Goal: Information Seeking & Learning: Learn about a topic

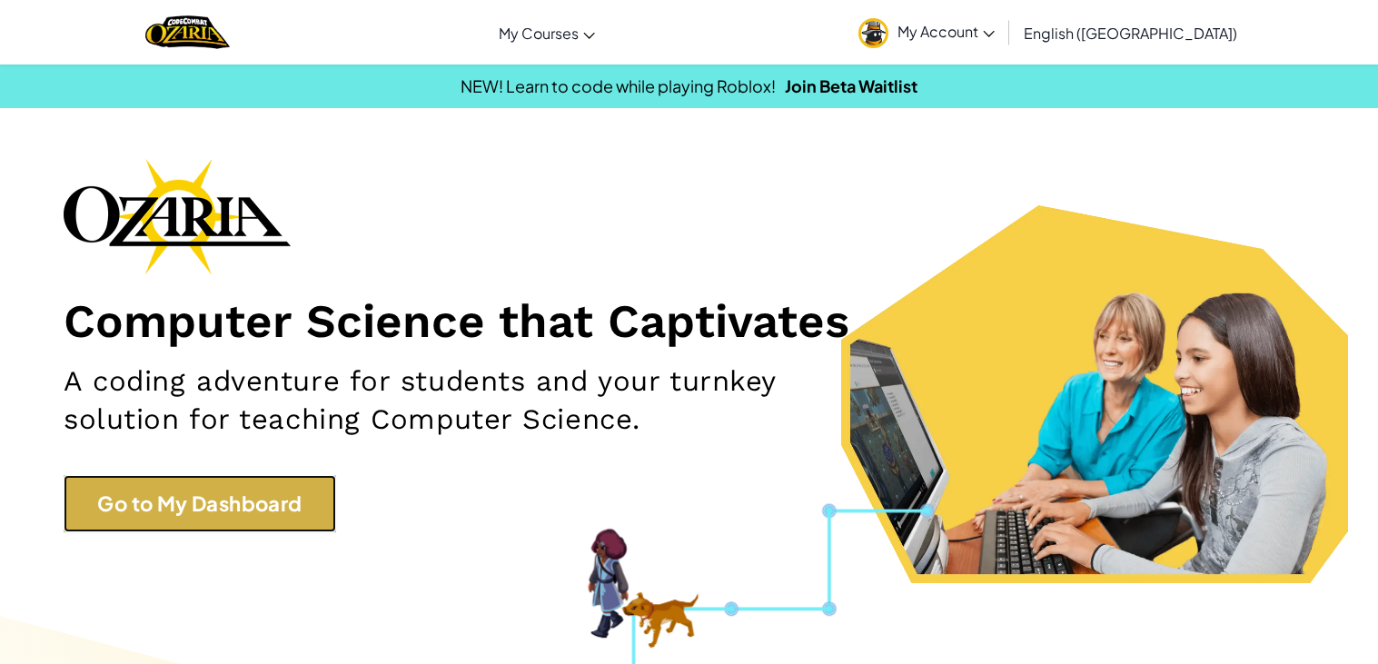
click at [228, 512] on link "Go to My Dashboard" at bounding box center [200, 503] width 273 height 57
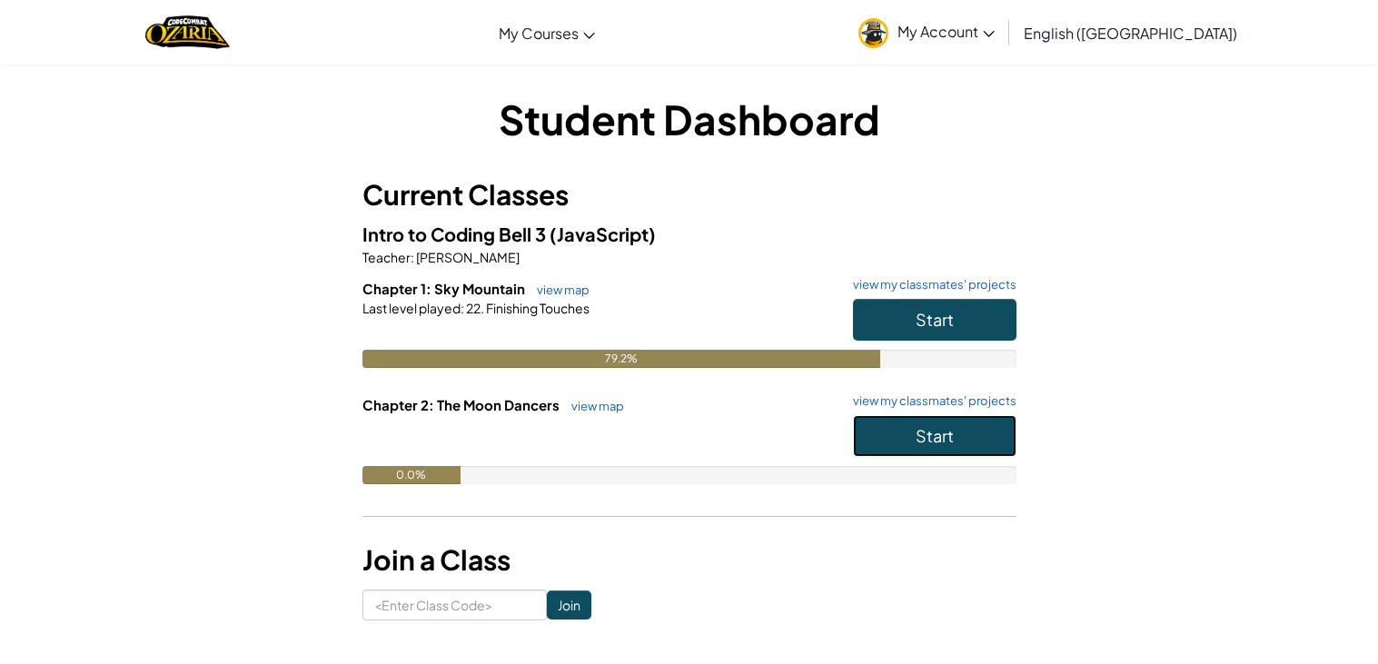
click at [977, 438] on button "Start" at bounding box center [935, 436] width 164 height 42
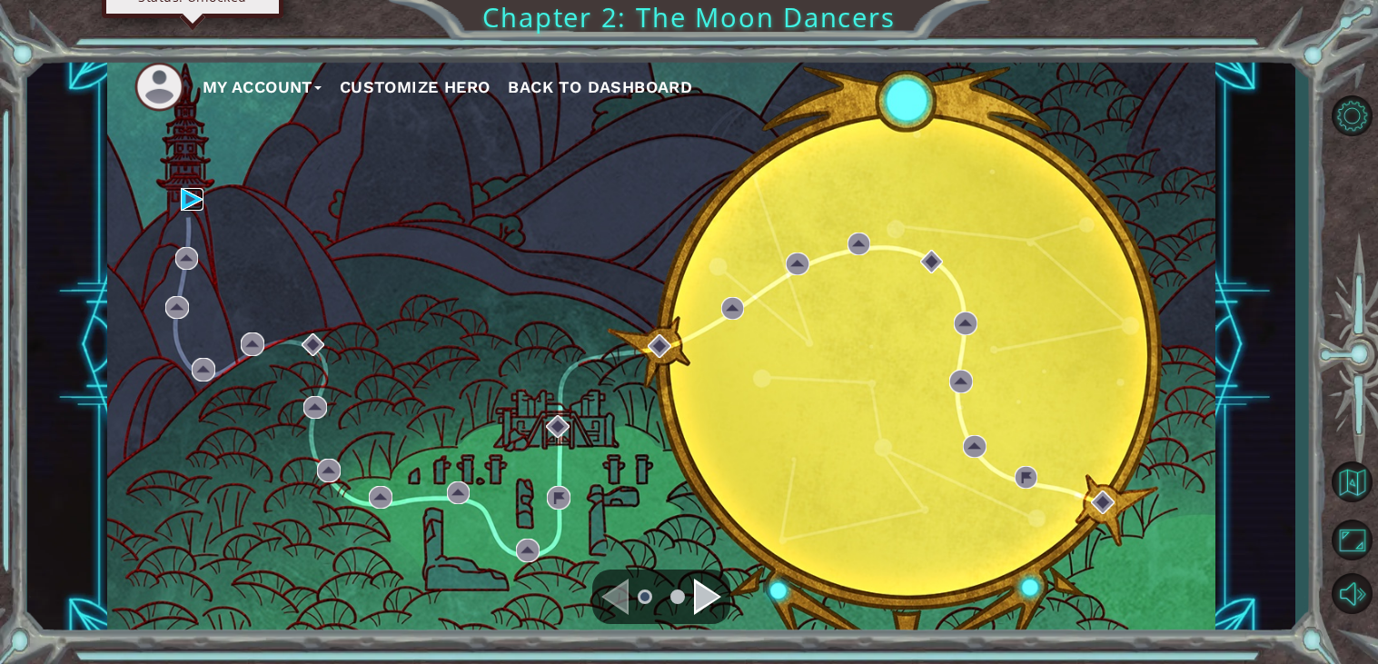
click at [191, 195] on img at bounding box center [193, 200] width 24 height 24
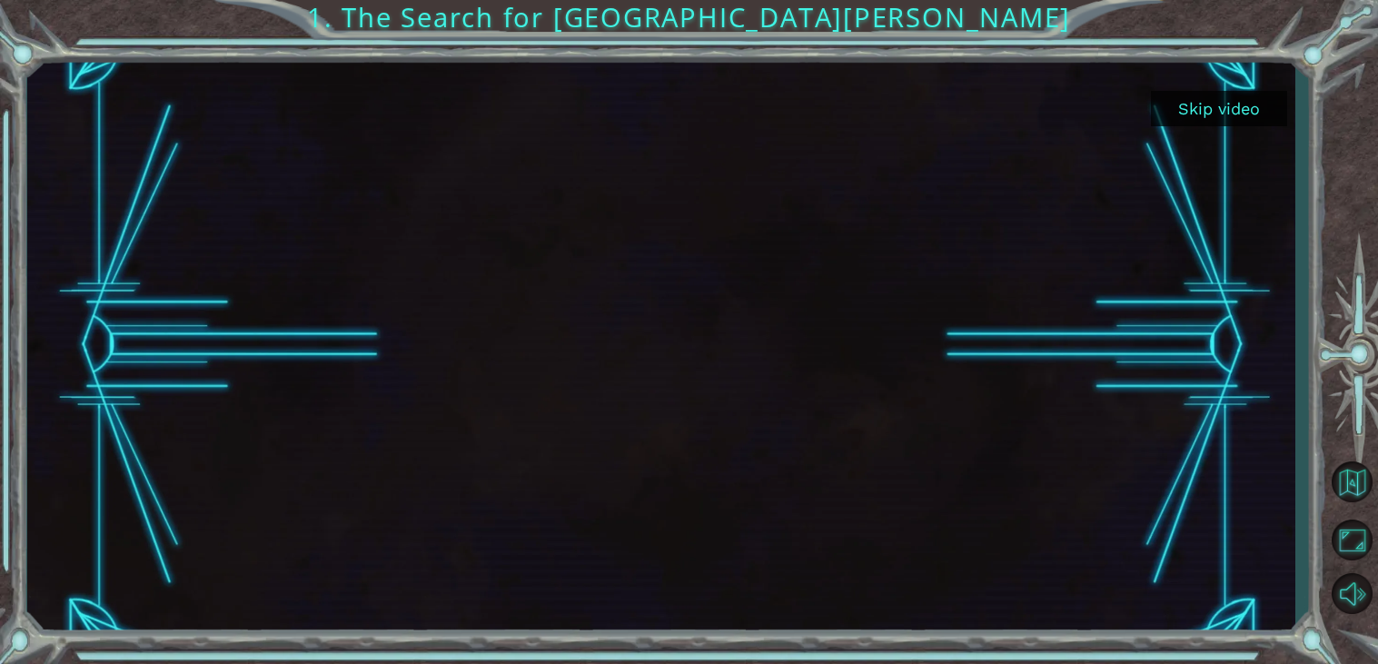
click at [1231, 117] on button "Skip video" at bounding box center [1219, 108] width 136 height 35
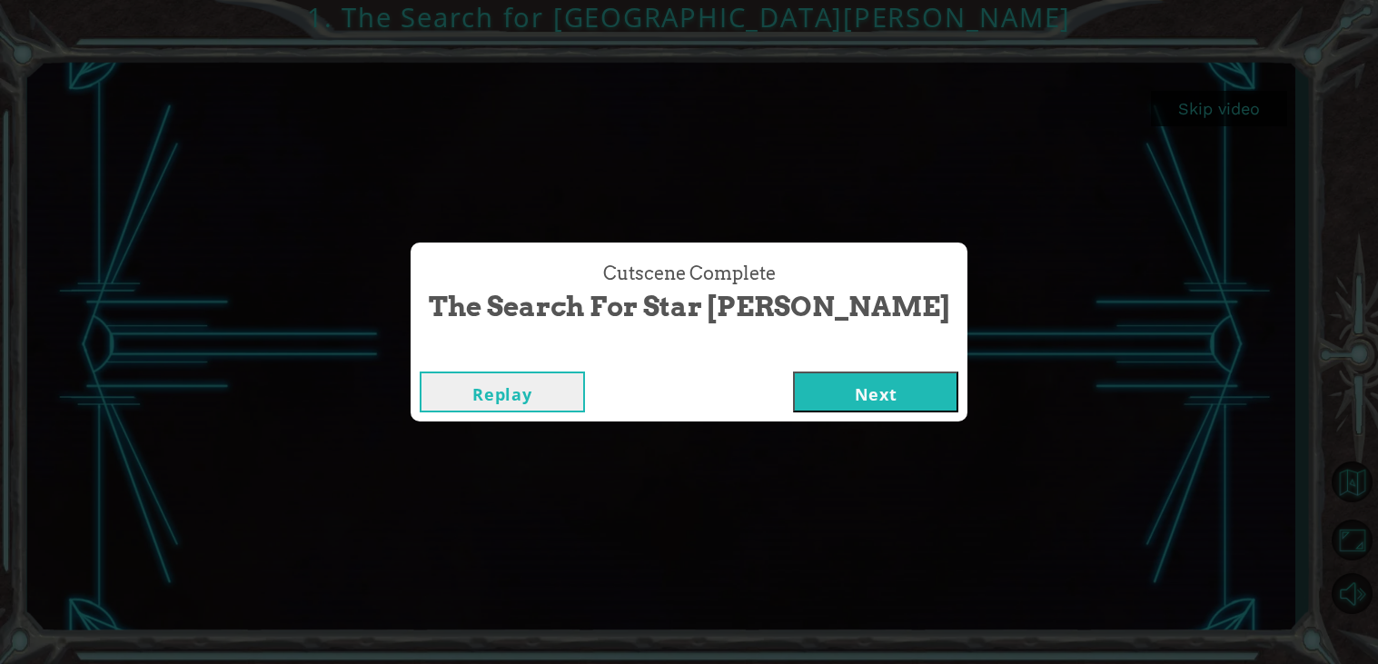
click at [853, 385] on button "Next" at bounding box center [875, 392] width 165 height 41
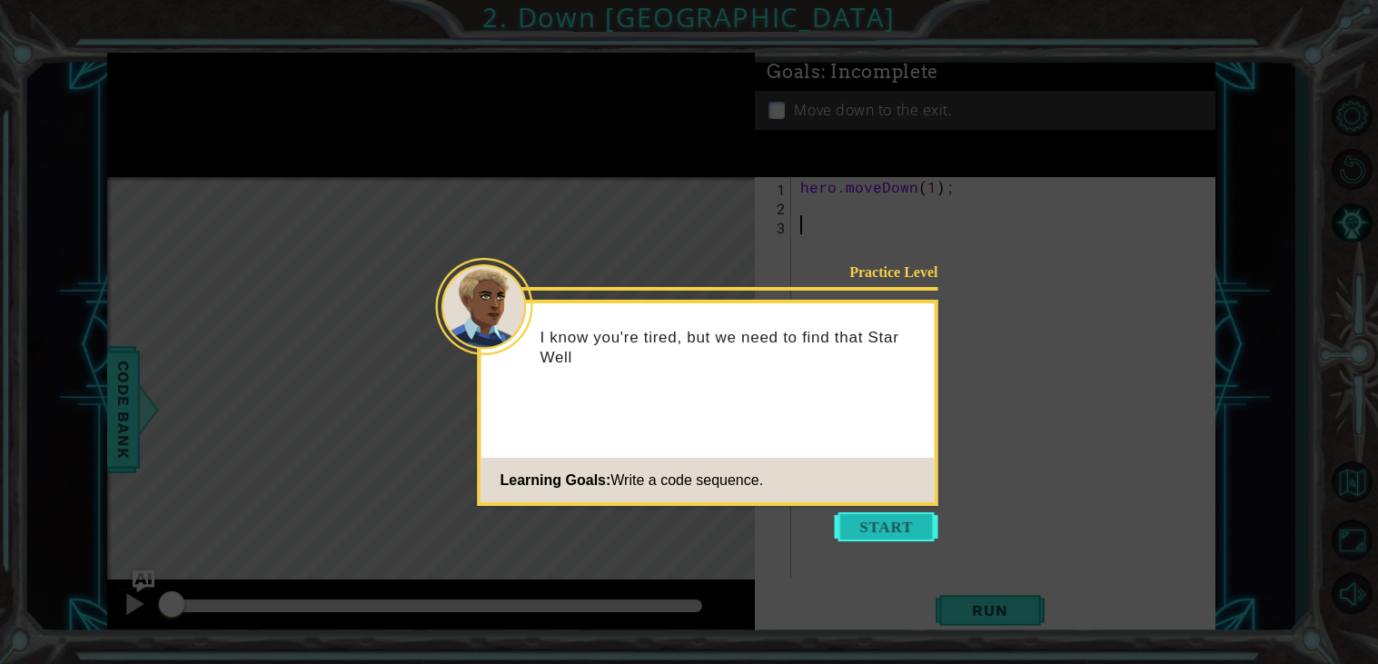
click at [887, 522] on button "Start" at bounding box center [887, 526] width 104 height 29
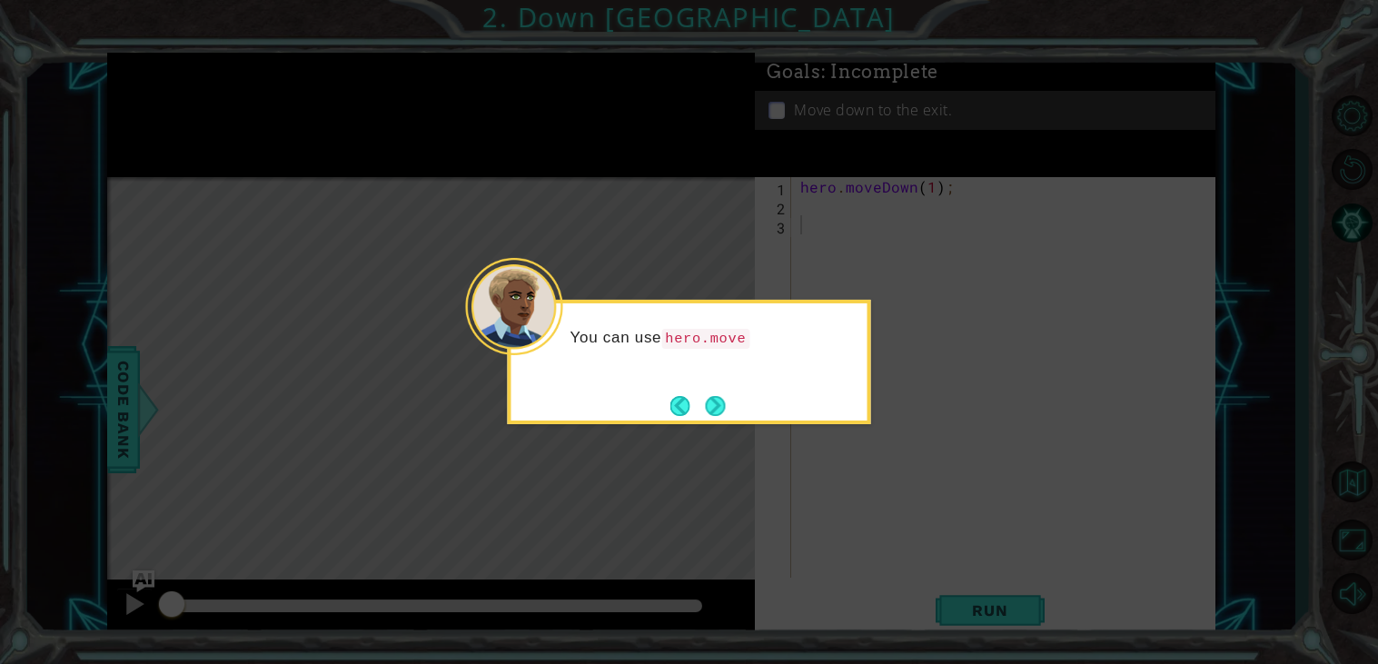
click at [737, 409] on div "You can use hero.move" at bounding box center [689, 362] width 363 height 124
click at [721, 407] on button "Next" at bounding box center [715, 406] width 20 height 20
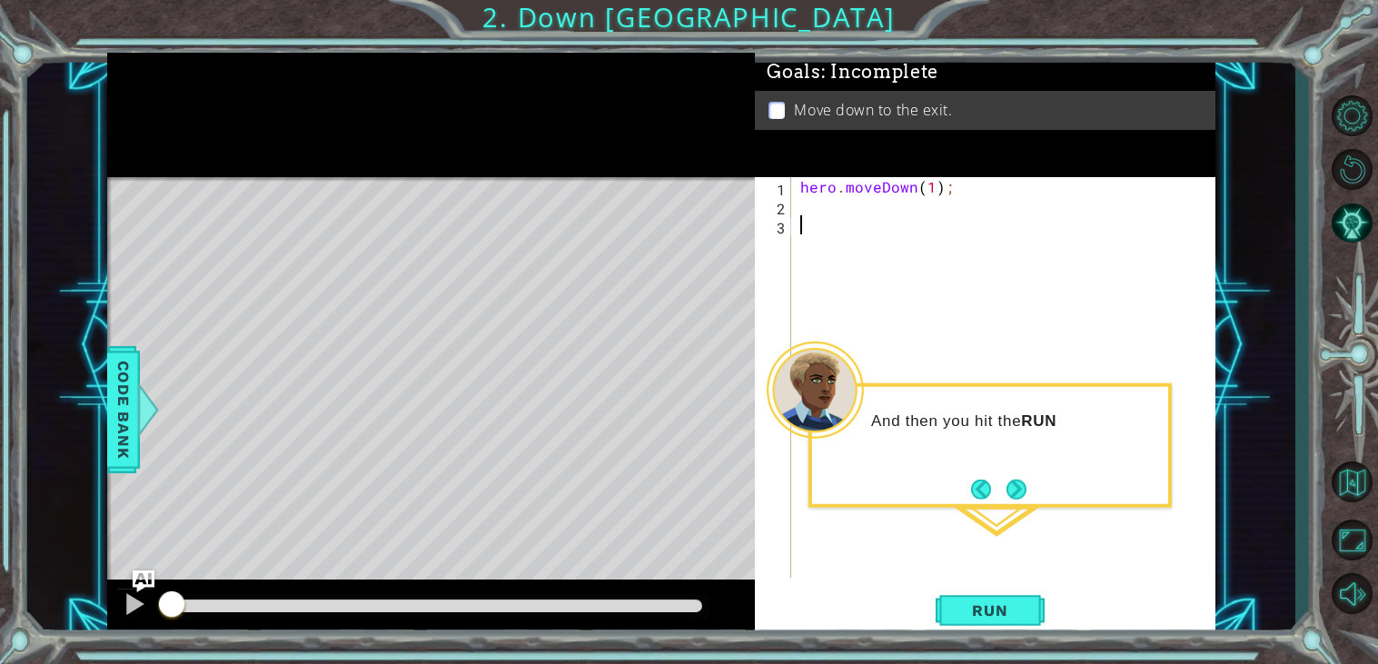
click at [740, 415] on div "Level Map" at bounding box center [527, 444] width 840 height 535
click at [929, 198] on div "hero . moveDown ( 1 ) ;" at bounding box center [1008, 396] width 423 height 439
type textarea "hero.moveDown(2);"
click at [956, 602] on span "Run" at bounding box center [990, 611] width 72 height 18
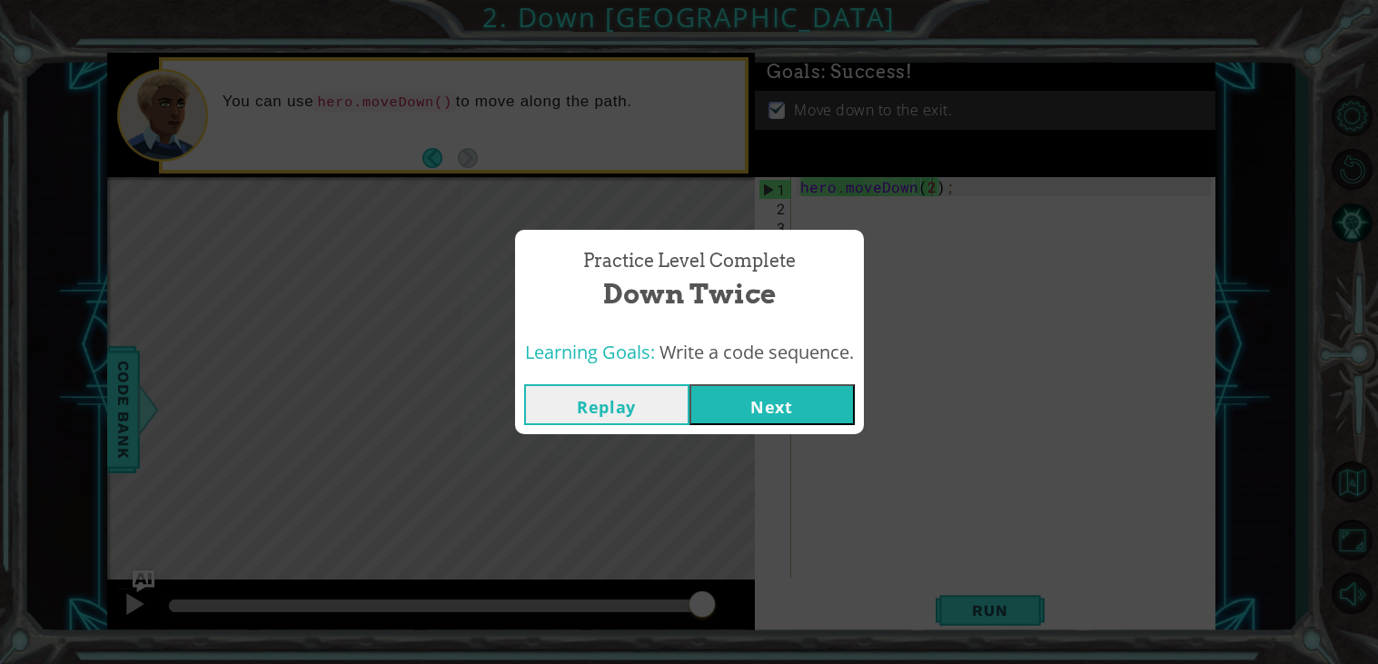
click at [791, 419] on button "Next" at bounding box center [772, 404] width 165 height 41
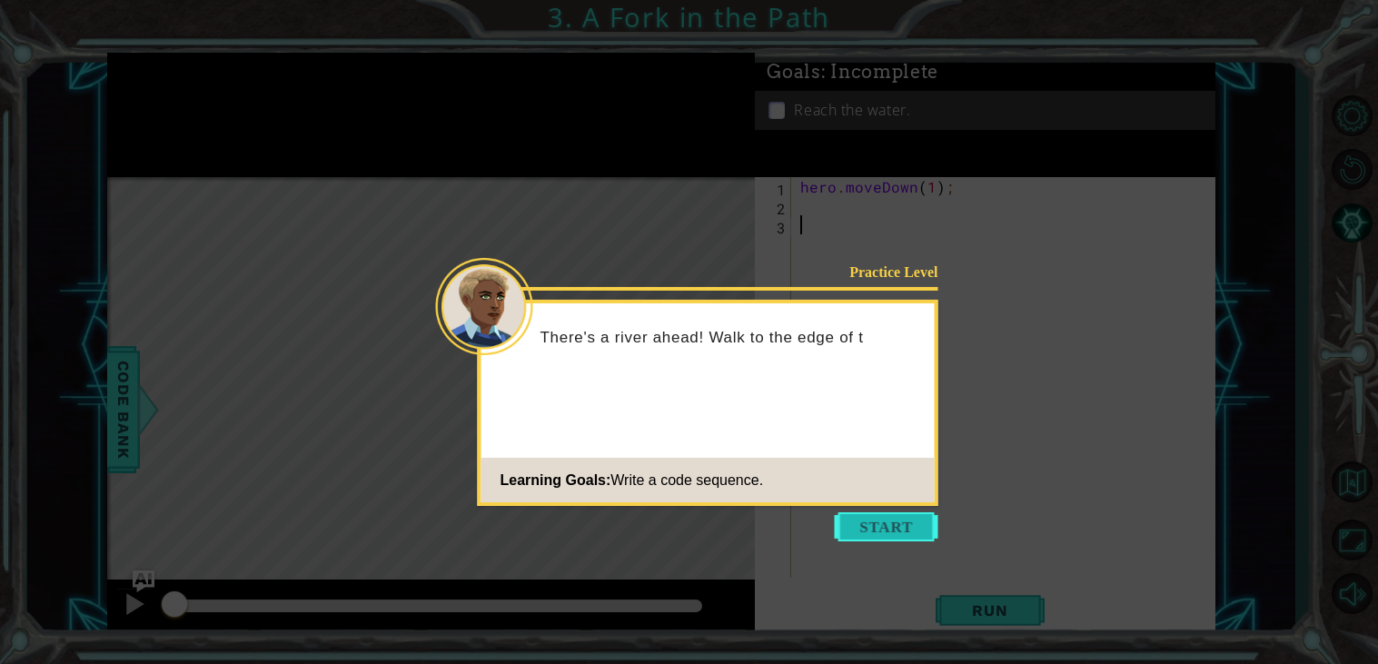
click at [919, 526] on button "Start" at bounding box center [887, 526] width 104 height 29
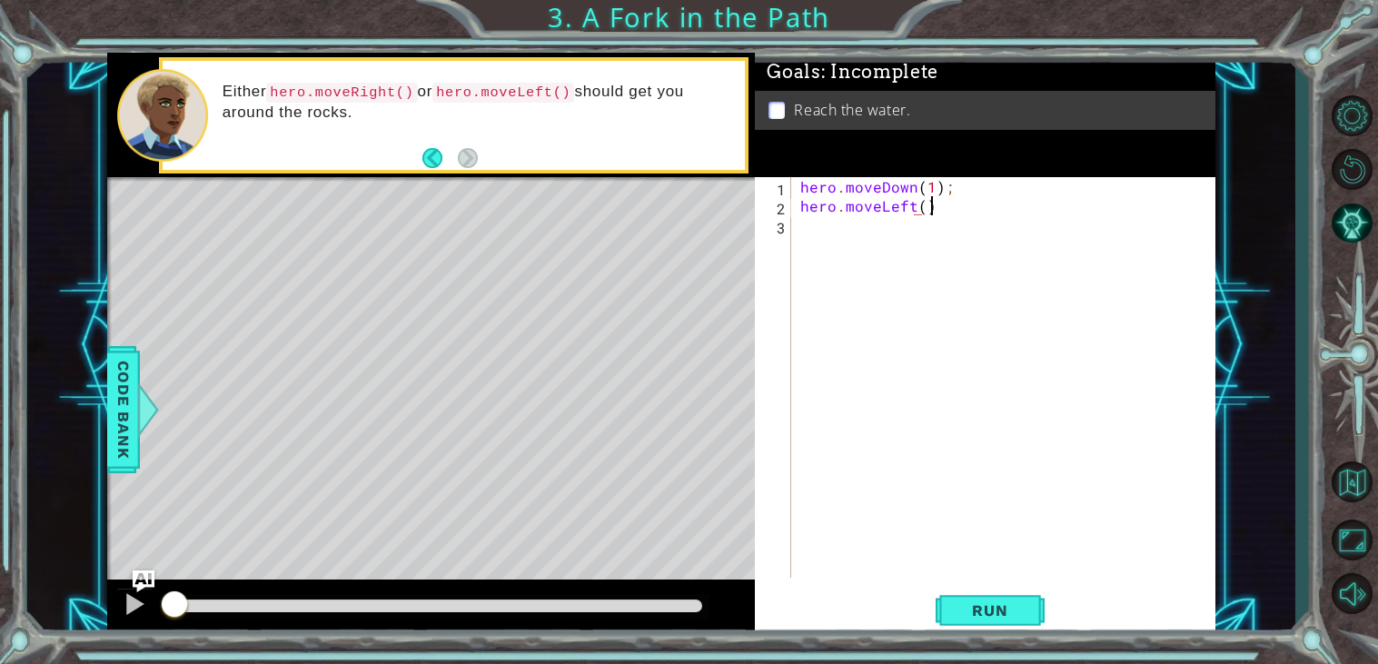
scroll to position [0, 6]
type textarea "hero.moveLeft();"
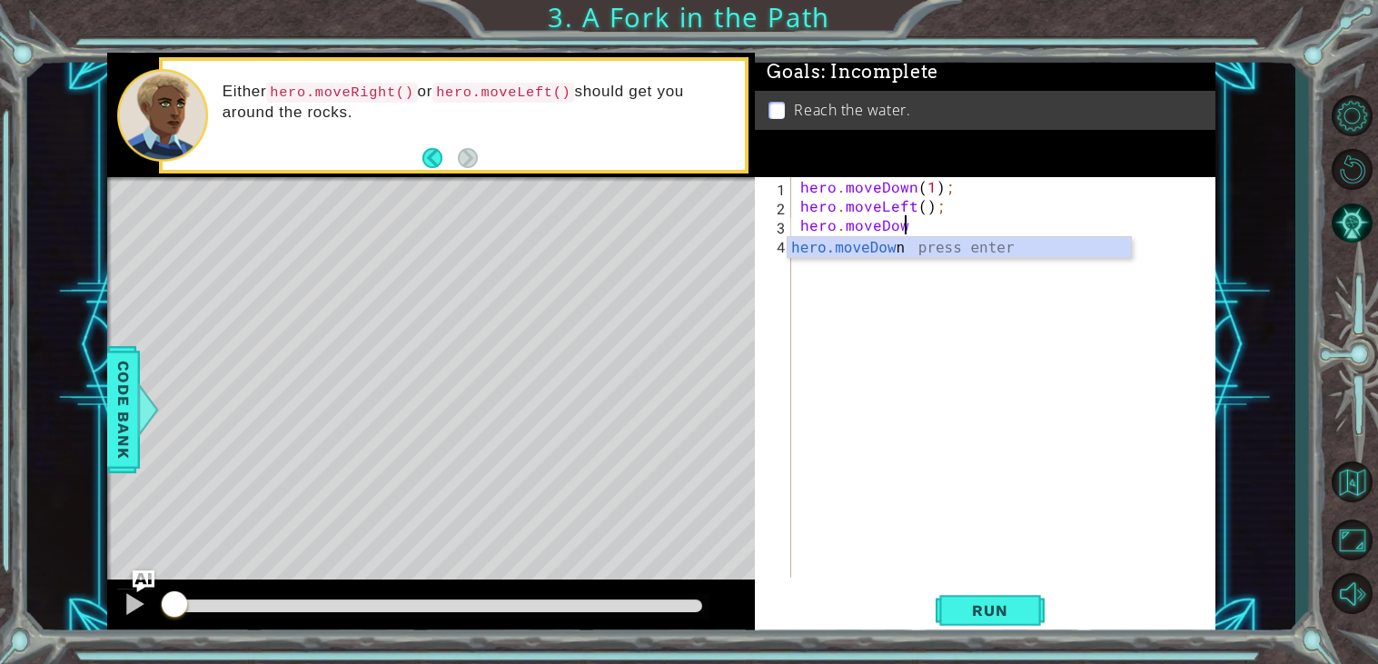
scroll to position [0, 5]
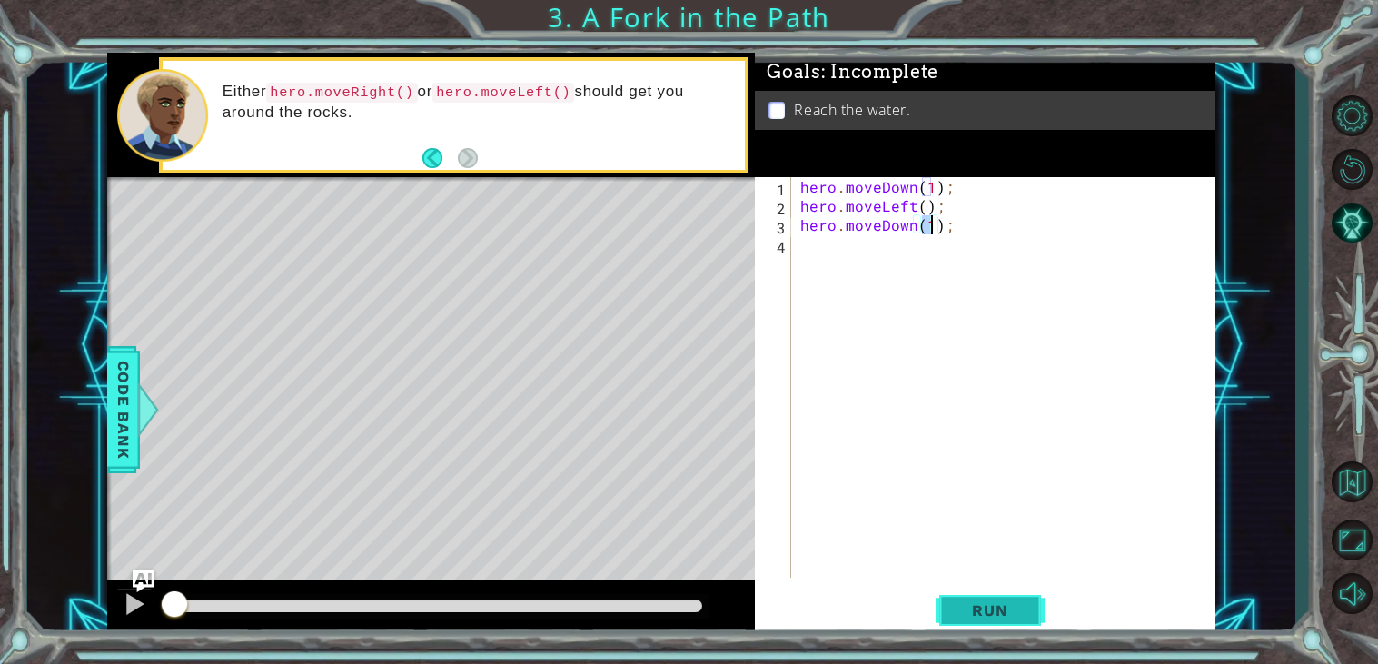
type textarea "hero.moveDown(1);"
click at [995, 617] on span "Run" at bounding box center [990, 611] width 72 height 18
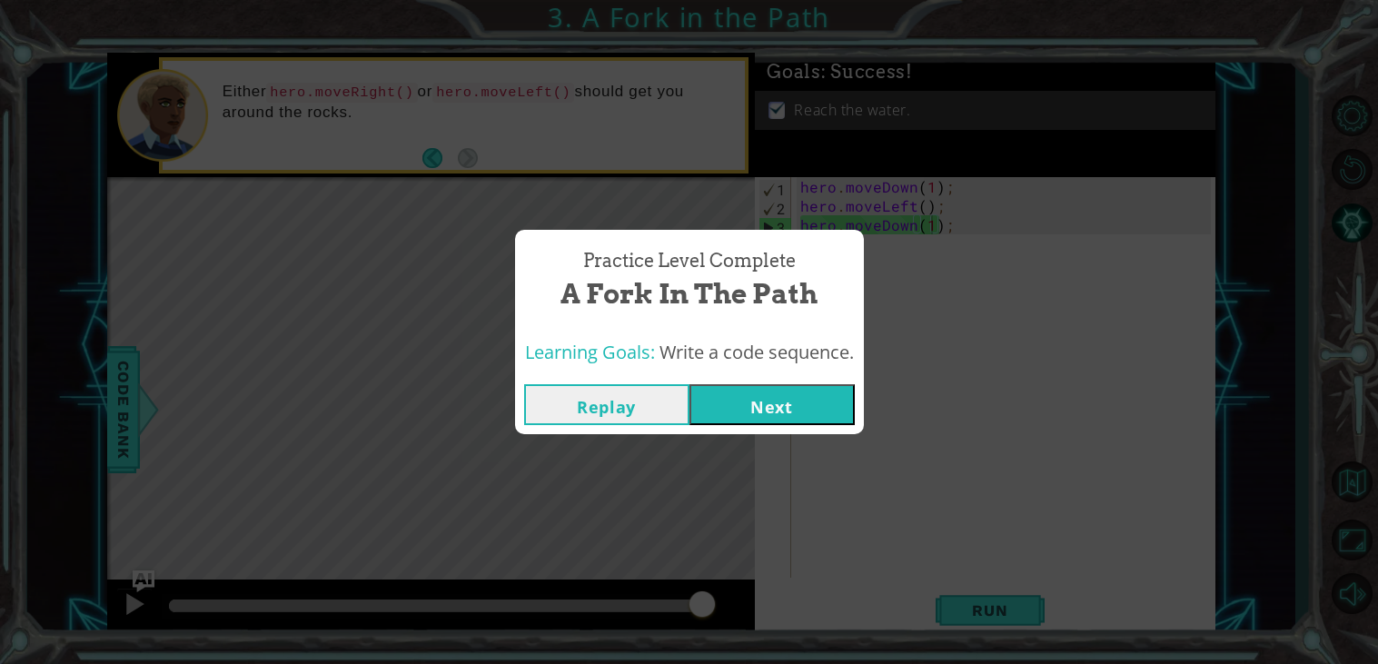
click at [751, 384] on button "Next" at bounding box center [772, 404] width 165 height 41
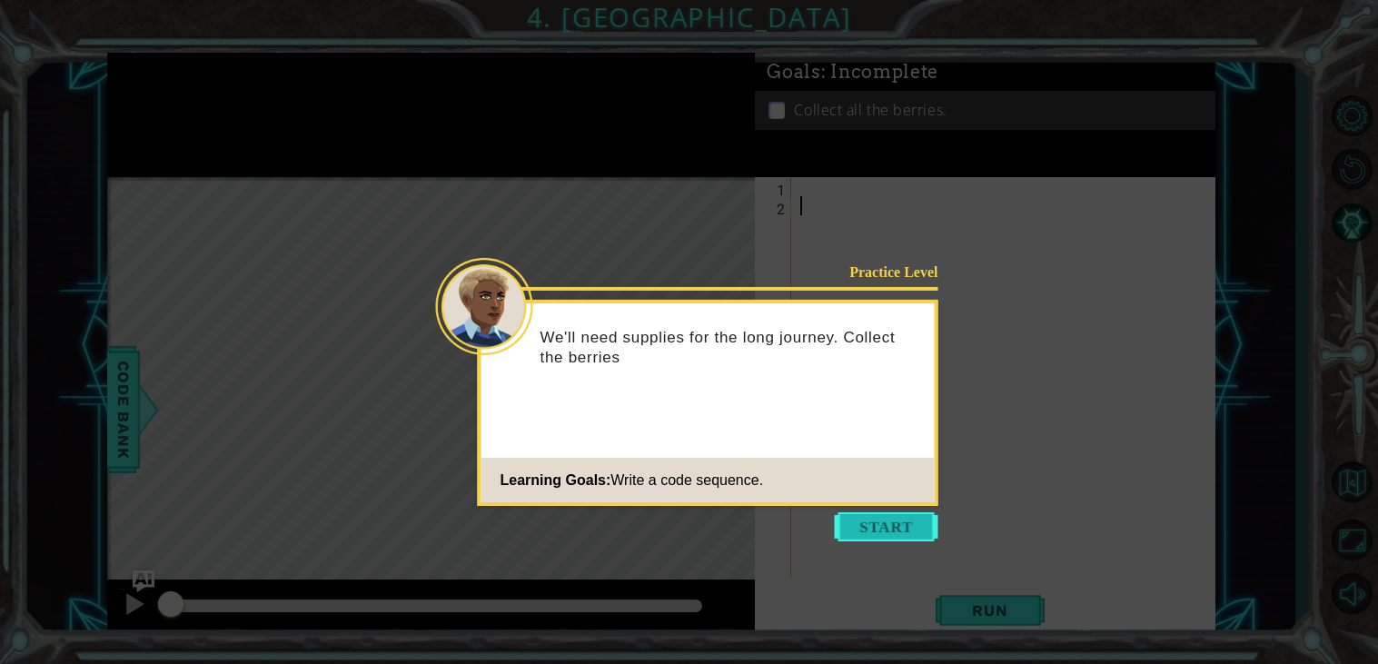
click at [895, 533] on button "Start" at bounding box center [887, 526] width 104 height 29
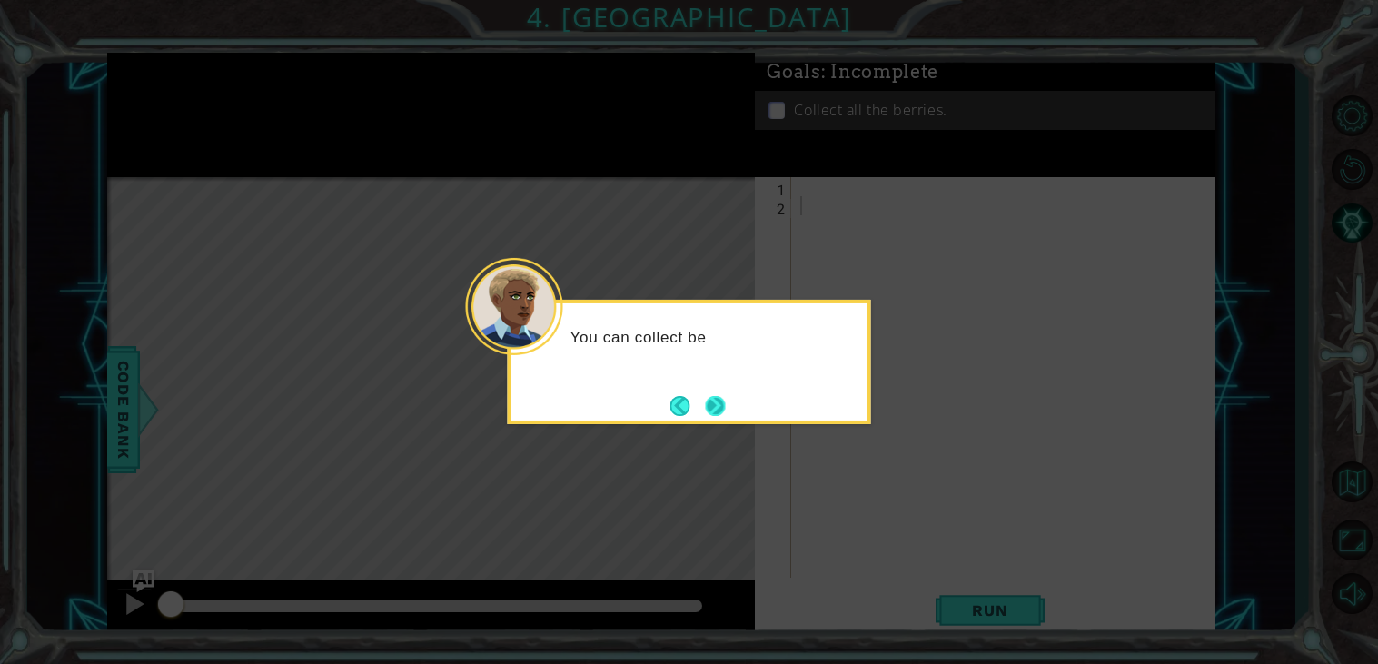
click at [724, 402] on button "Next" at bounding box center [715, 405] width 20 height 20
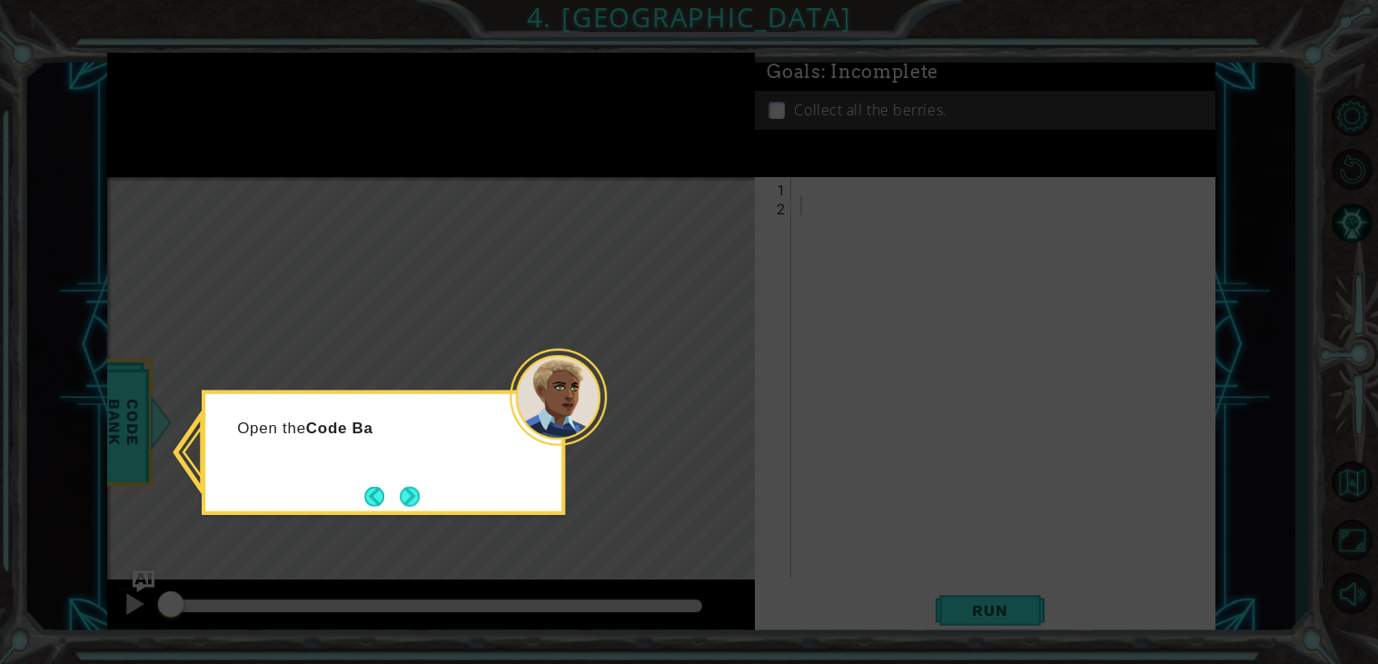
click at [431, 484] on div "Open the Code Ba" at bounding box center [383, 453] width 363 height 124
click at [421, 490] on button "Next" at bounding box center [410, 496] width 22 height 22
click at [421, 490] on div at bounding box center [383, 453] width 363 height 124
click at [420, 490] on button "Next" at bounding box center [410, 496] width 20 height 20
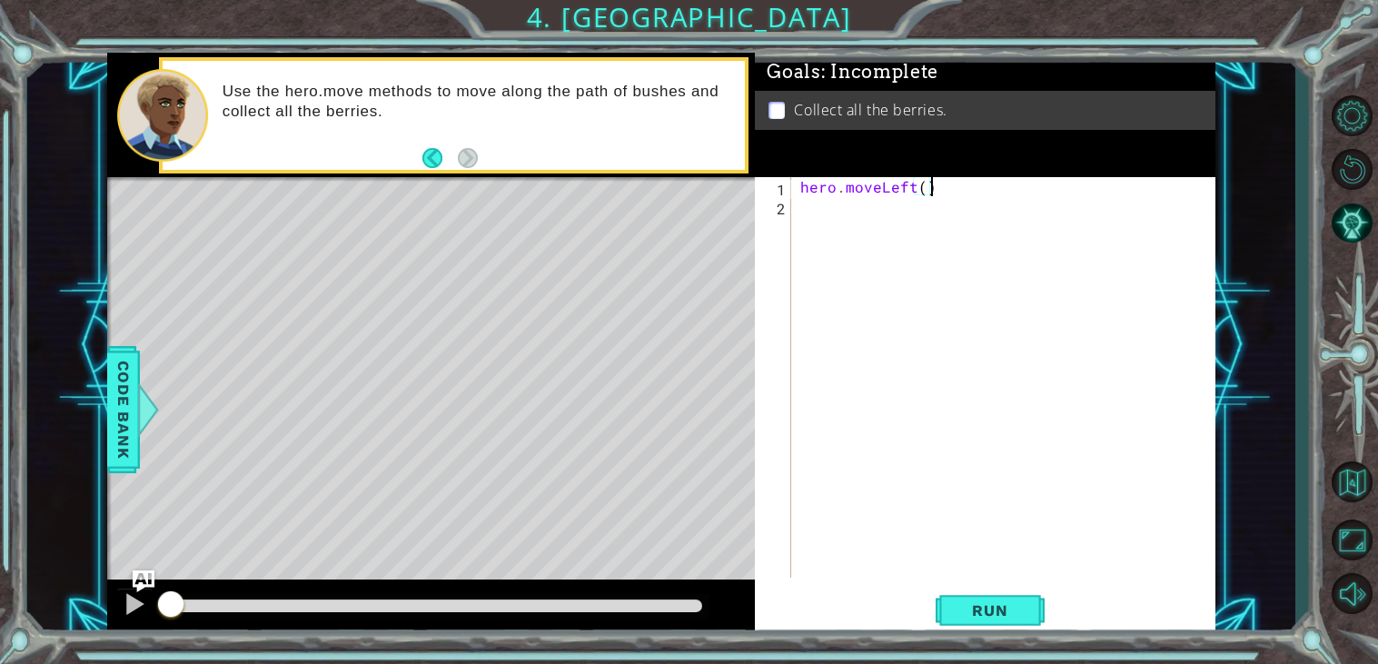
scroll to position [0, 6]
type textarea "hero.moveLeft();"
type textarea "hero.collect("berries");"
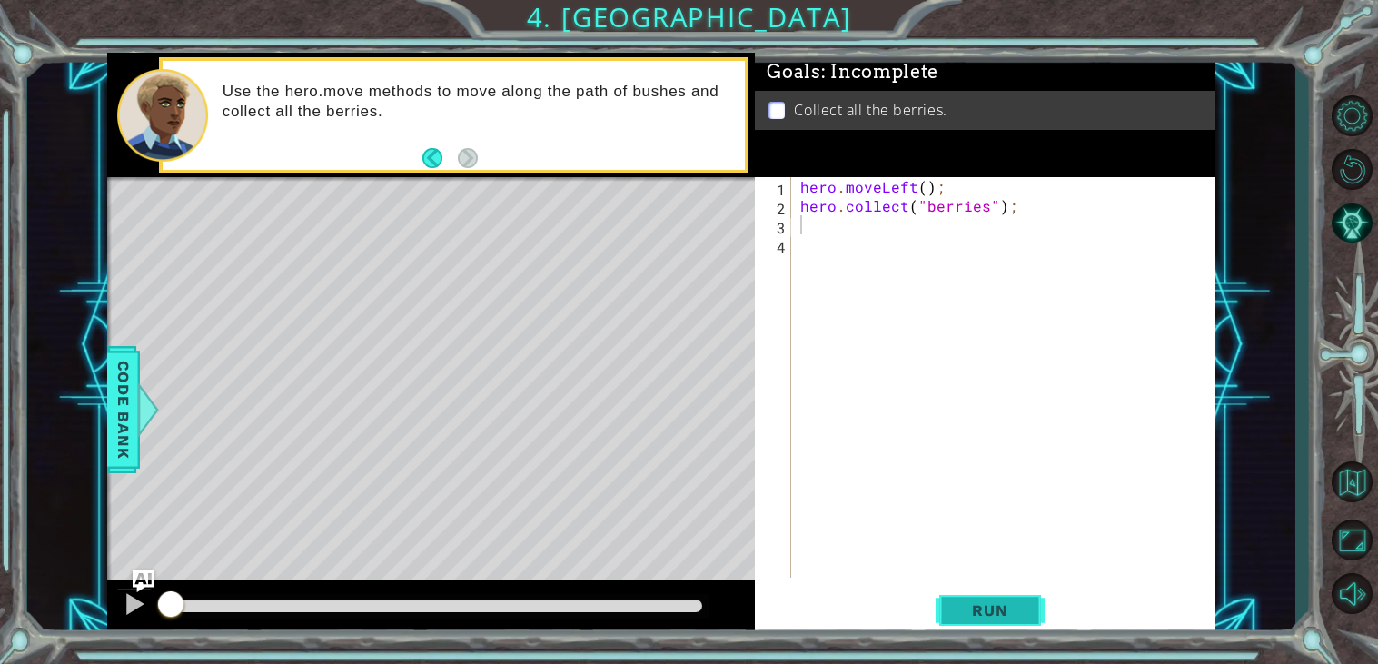
click at [982, 620] on span "Run" at bounding box center [990, 611] width 72 height 18
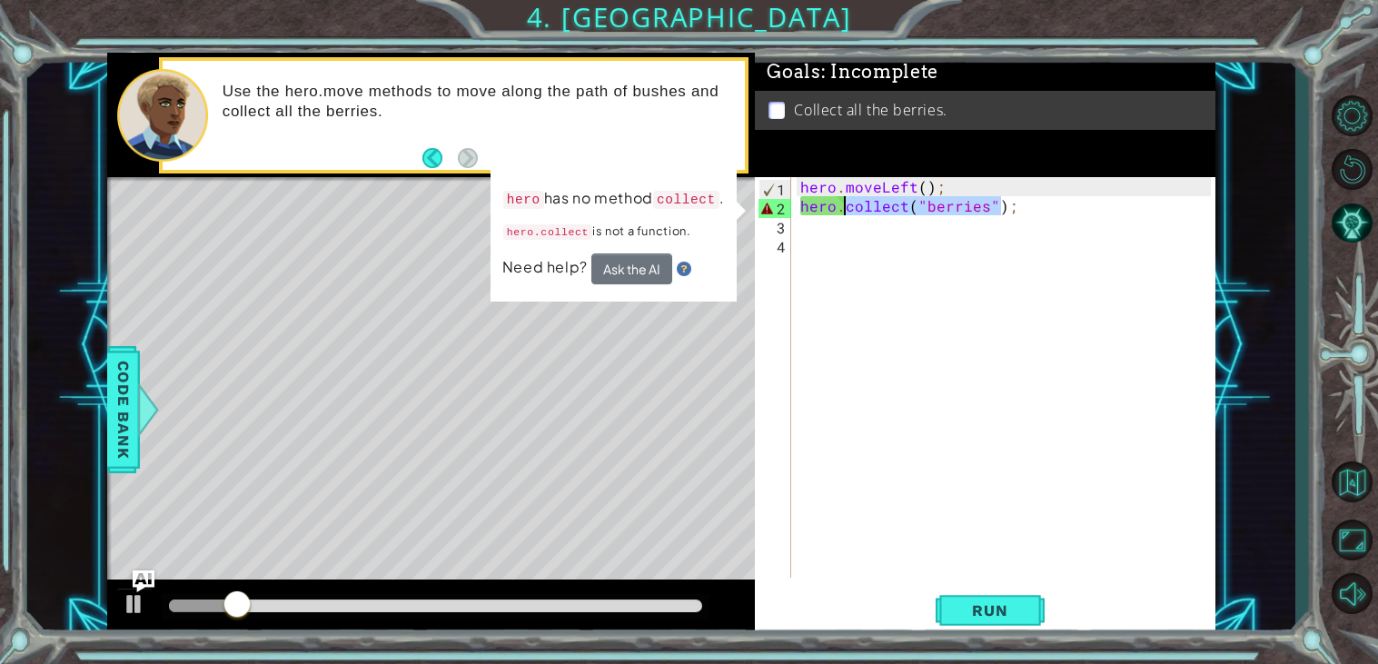
drag, startPoint x: 1000, startPoint y: 214, endPoint x: 848, endPoint y: 207, distance: 152.8
click at [848, 207] on div "hero . moveLeft ( ) ; hero . collect ( "berries" ) ;" at bounding box center [1008, 396] width 423 height 439
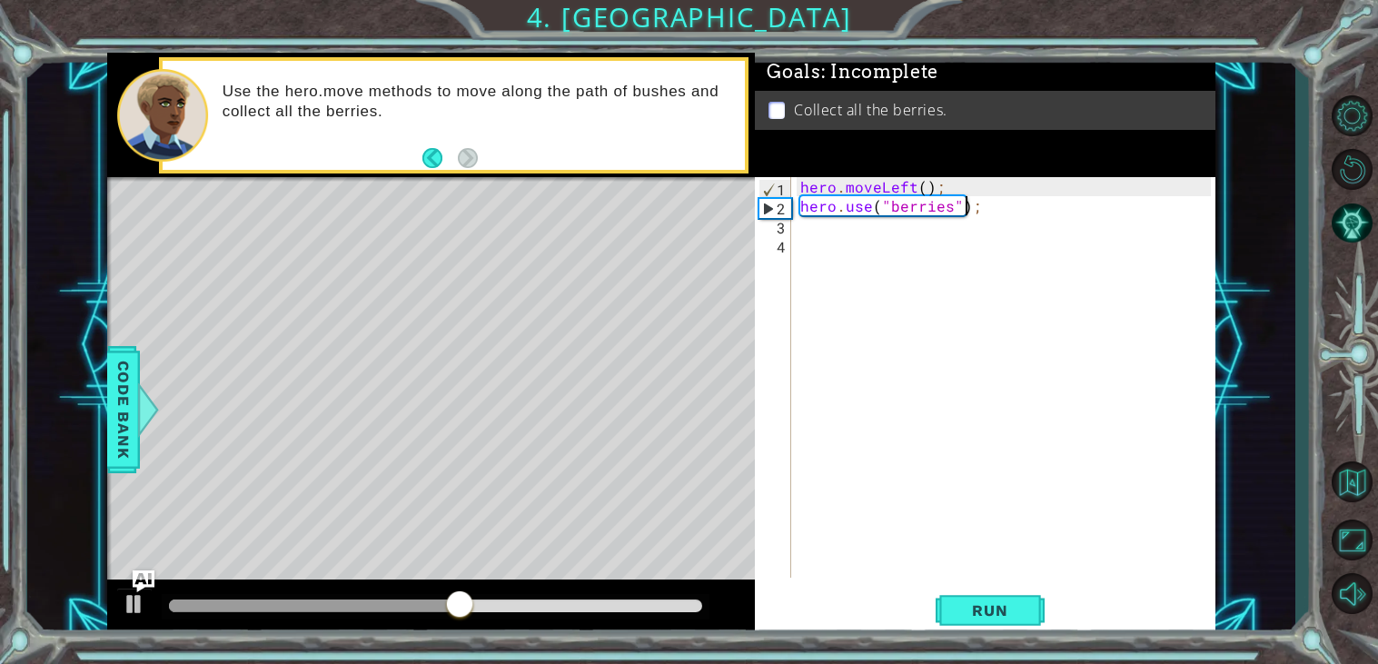
scroll to position [0, 10]
type textarea "hero.use("berries");"
click at [1008, 598] on button "Run" at bounding box center [990, 611] width 109 height 46
